Goal: Transaction & Acquisition: Purchase product/service

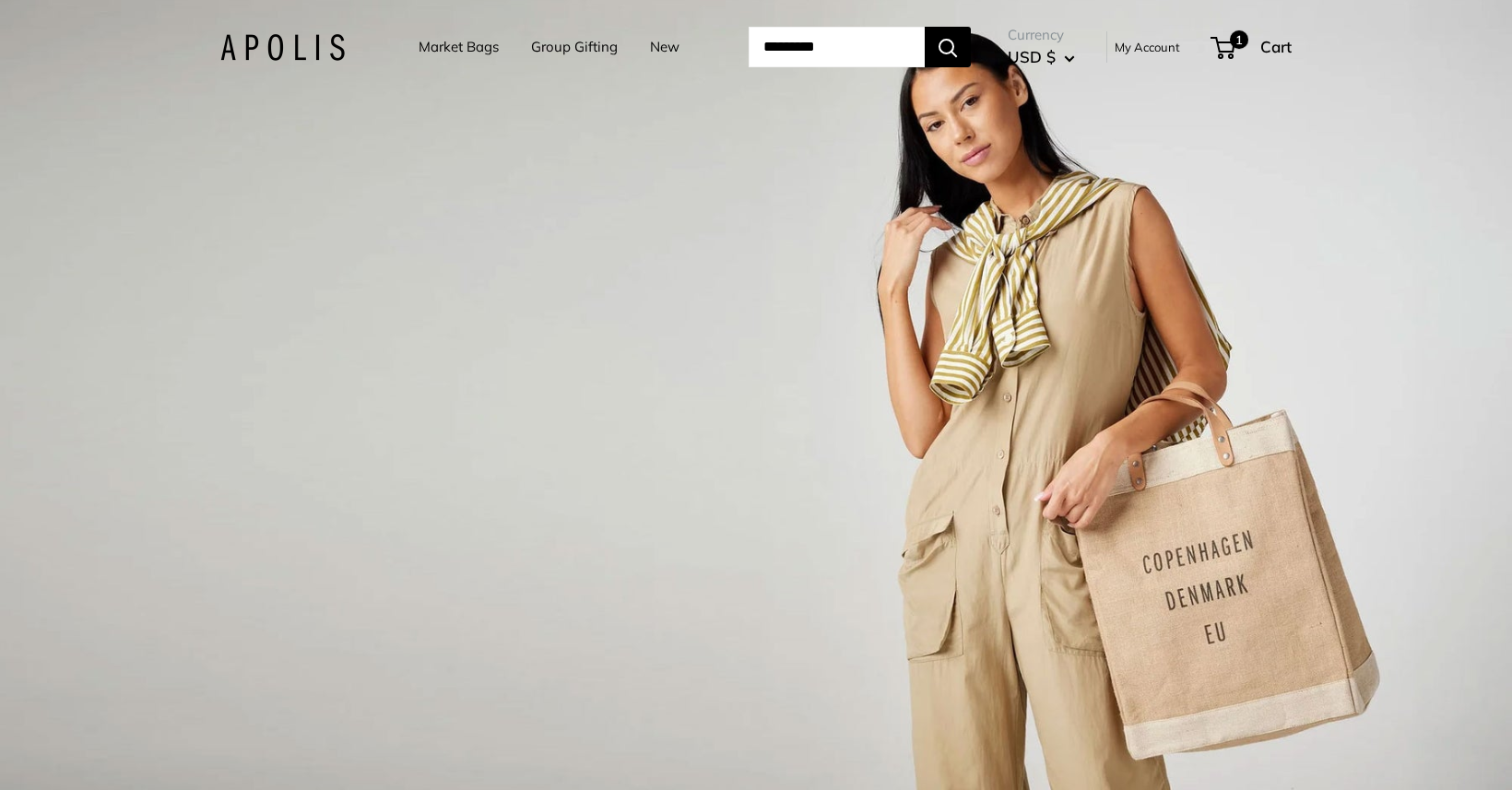
click at [467, 44] on link "Market Bags" at bounding box center [458, 47] width 80 height 26
click at [269, 44] on img at bounding box center [282, 47] width 125 height 27
